Goal: Information Seeking & Learning: Learn about a topic

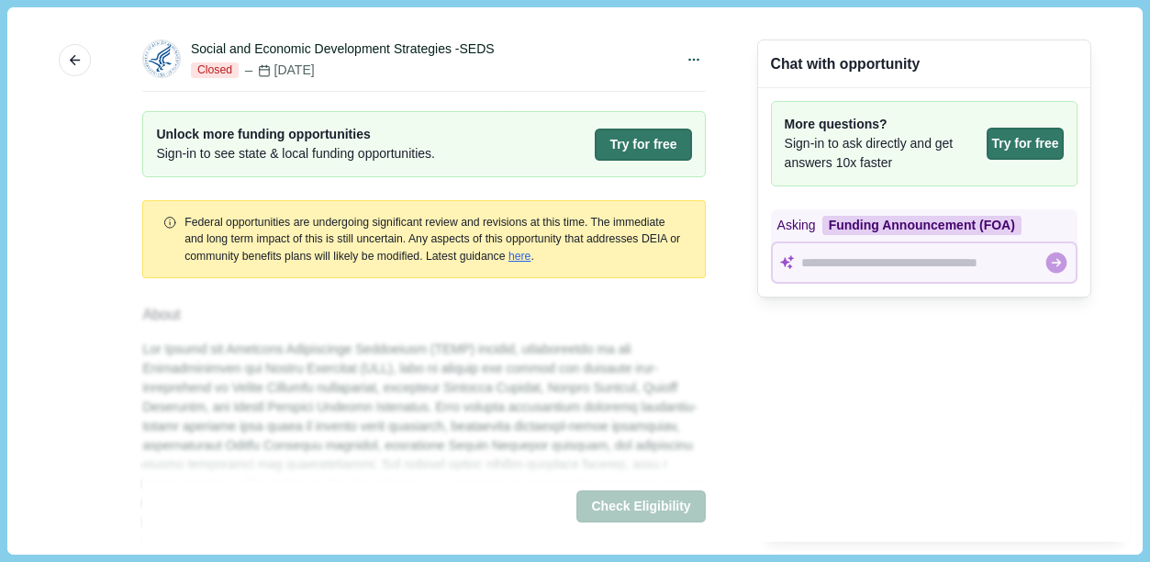
click at [1106, 398] on div "More Social and Economic Development Strategies -SEDS Closed [DATE] Share See O…" at bounding box center [574, 280] width 1109 height 521
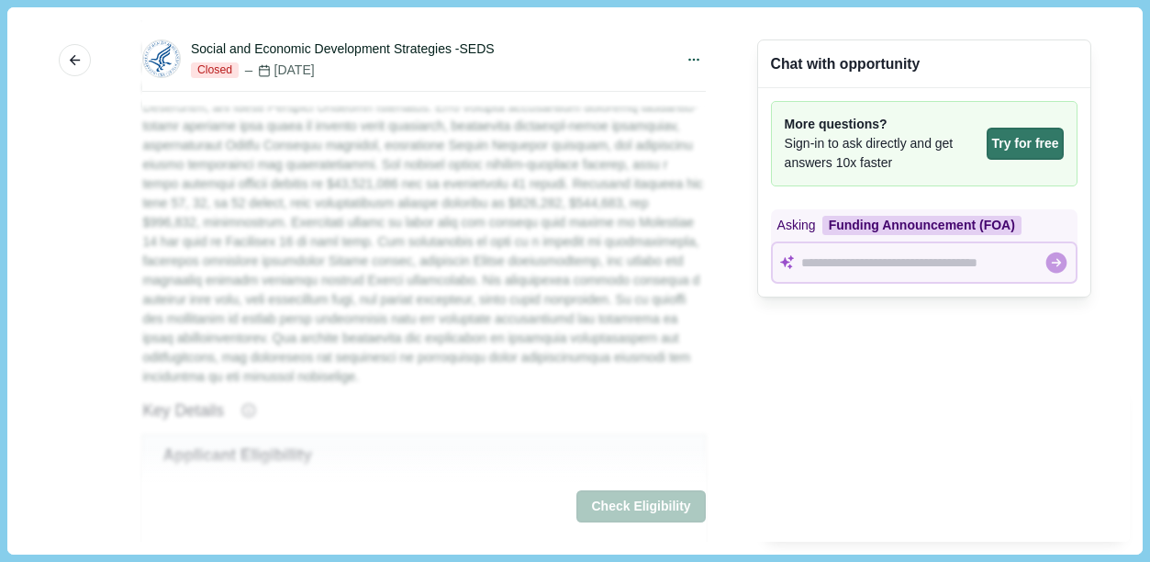
scroll to position [305, 0]
click at [912, 466] on div "Chat with opportunity More questions? Sign-in to ask directly and get answers 1…" at bounding box center [924, 280] width 334 height 521
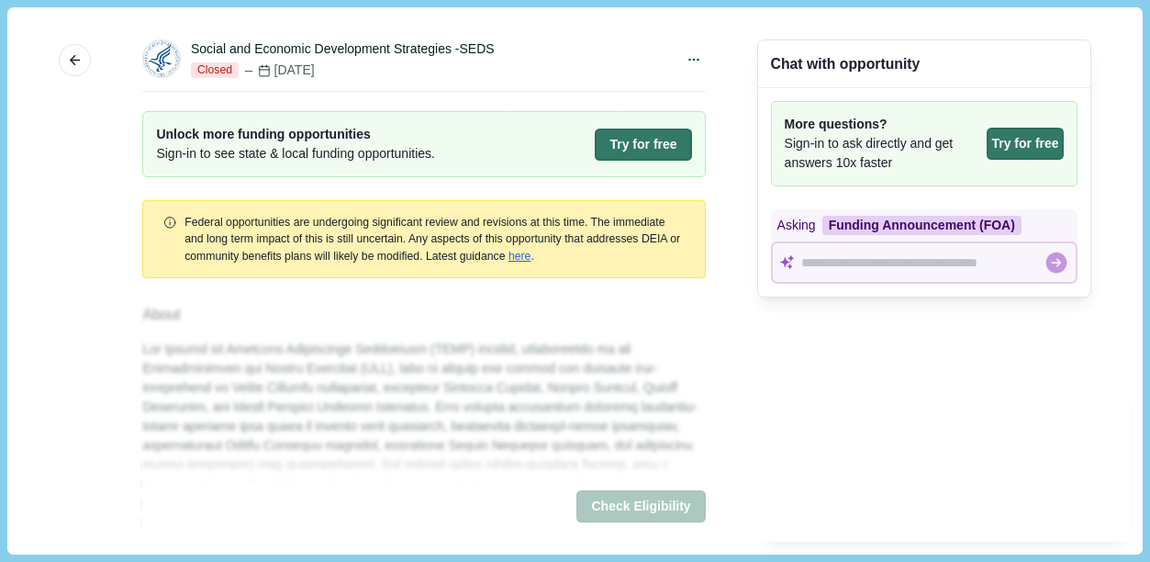
scroll to position [0, 0]
click at [74, 55] on icon "button" at bounding box center [75, 60] width 17 height 17
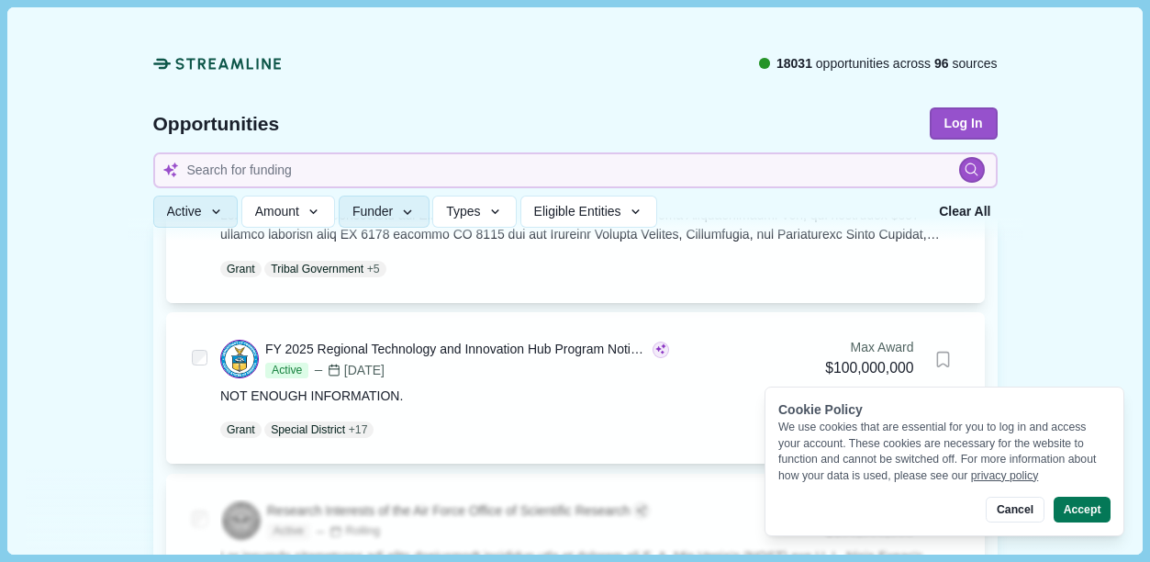
scroll to position [1721, 0]
